Goal: Go to known website: Go to known website

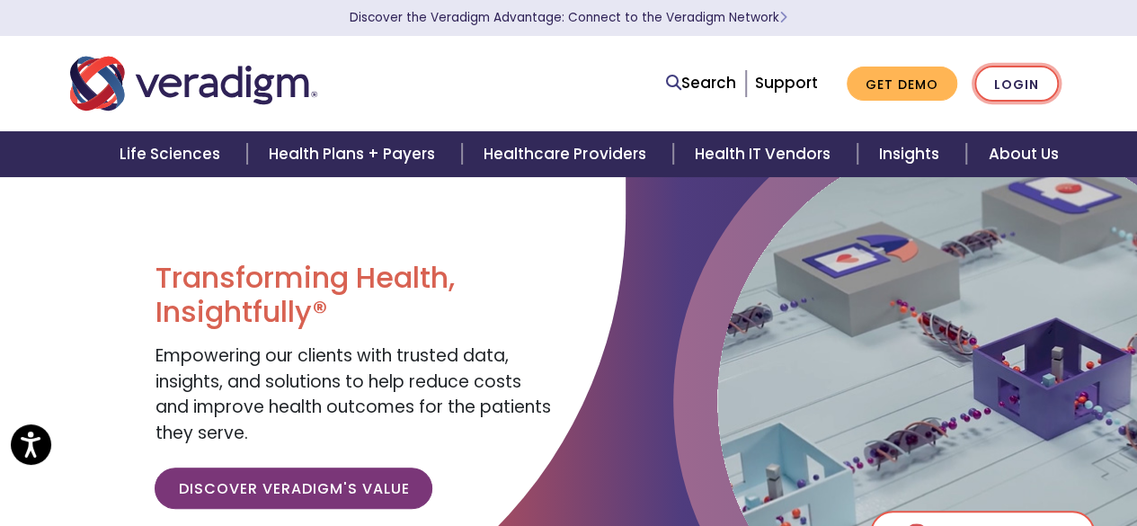
click at [989, 84] on link "Login" at bounding box center [1017, 84] width 85 height 37
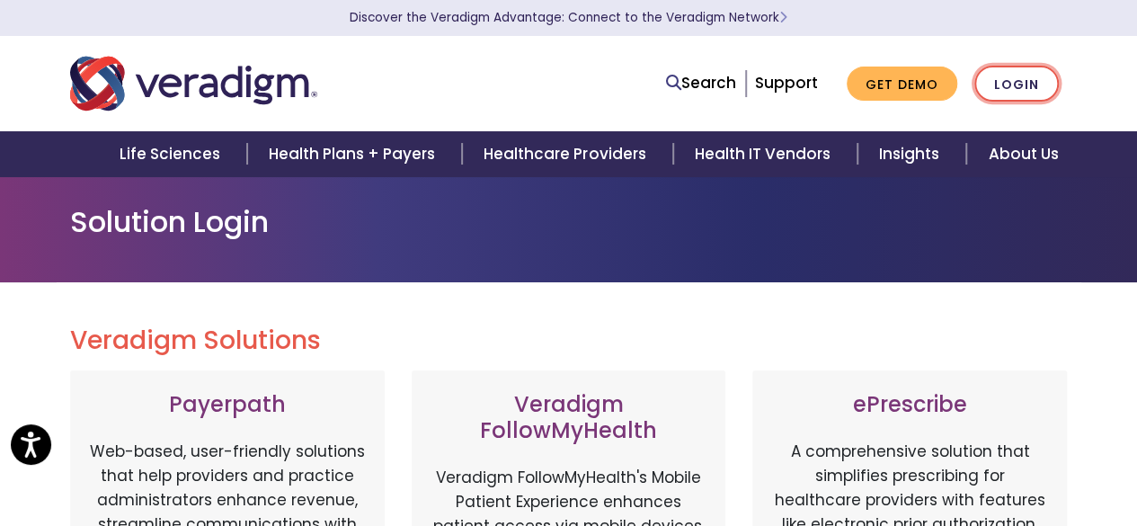
click at [1007, 84] on link "Login" at bounding box center [1017, 84] width 85 height 37
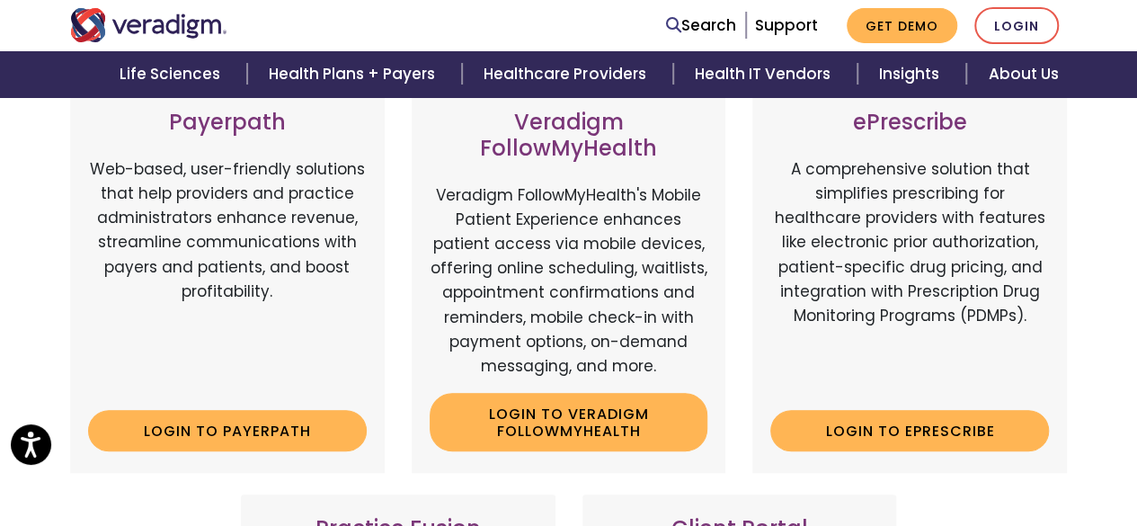
scroll to position [496, 0]
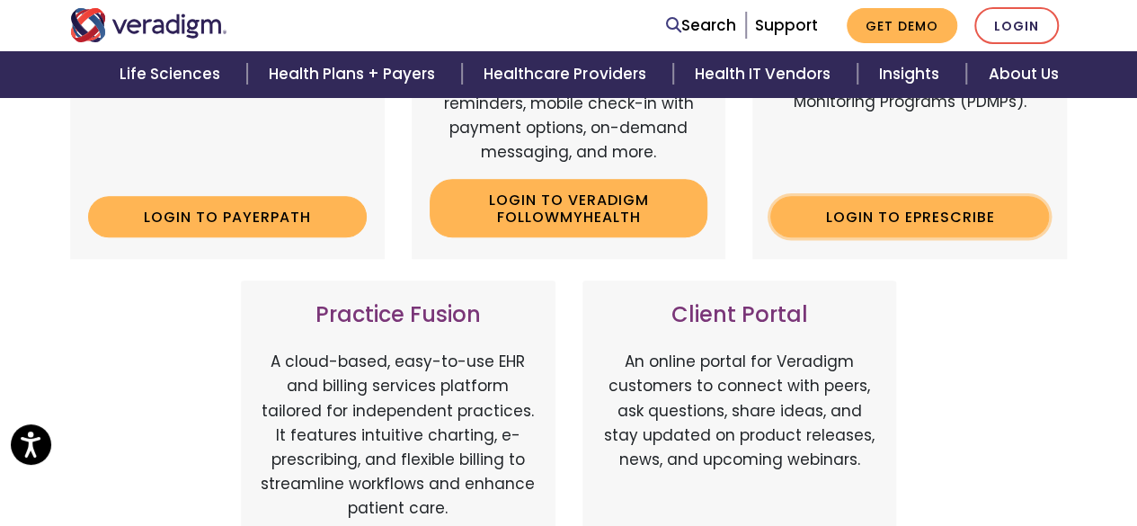
click at [893, 214] on link "Login to ePrescribe" at bounding box center [910, 216] width 279 height 41
